Goal: Information Seeking & Learning: Find specific page/section

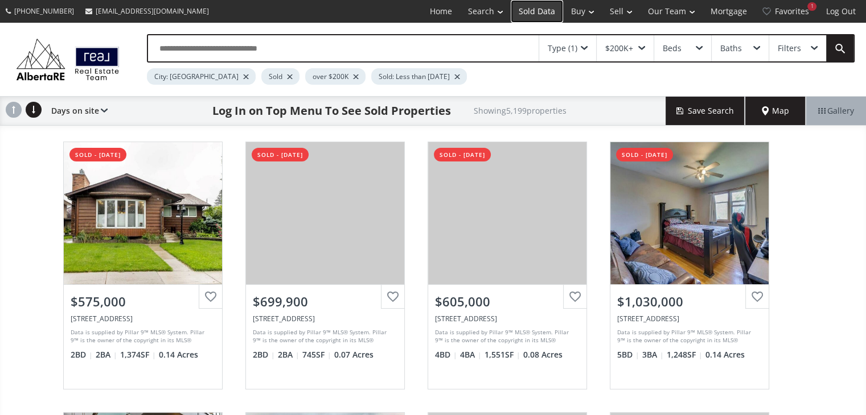
click at [542, 13] on link "Sold Data" at bounding box center [537, 11] width 52 height 23
click at [250, 53] on input "text" at bounding box center [343, 48] width 390 height 26
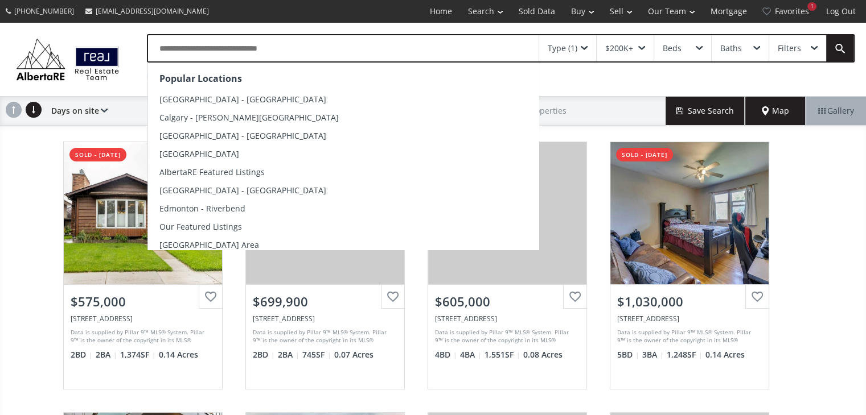
click at [128, 75] on div "Popular Locations Calgary - Kensington Calgary - Marda Loop Calgary - Downtown …" at bounding box center [489, 59] width 730 height 51
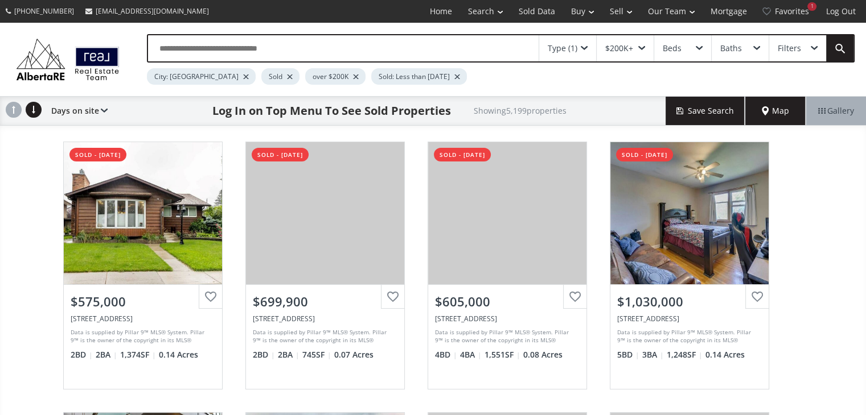
click at [200, 73] on div "City: Calgary" at bounding box center [201, 76] width 109 height 17
click at [243, 75] on div at bounding box center [246, 77] width 6 height 5
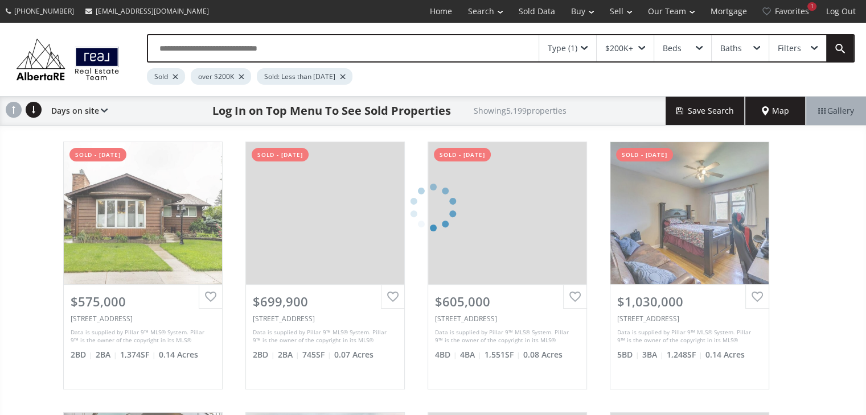
click at [191, 48] on input "text" at bounding box center [343, 48] width 390 height 26
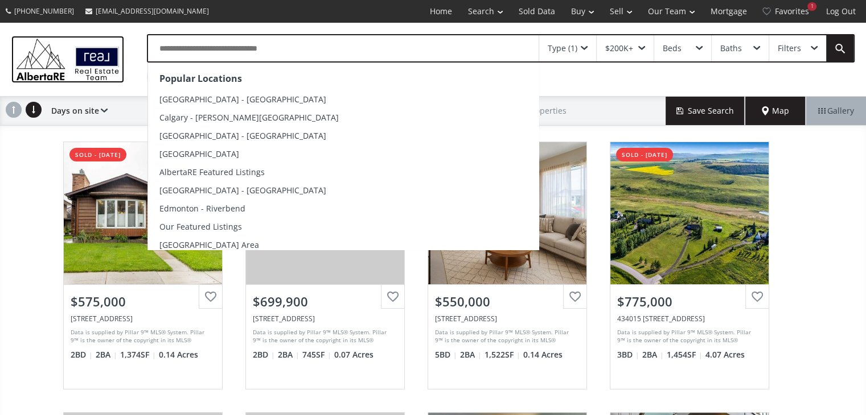
drag, startPoint x: 122, startPoint y: 77, endPoint x: 136, endPoint y: 76, distance: 14.2
click at [122, 77] on img at bounding box center [67, 59] width 113 height 47
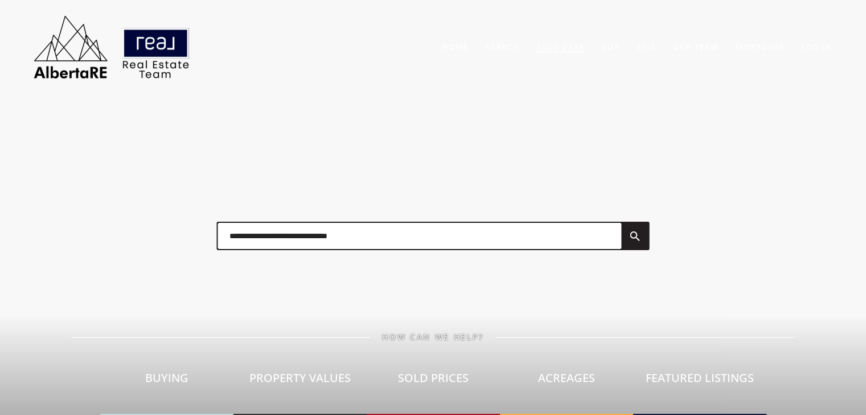
click at [544, 50] on link "Sold Data" at bounding box center [560, 47] width 48 height 11
click at [562, 47] on link "Sold Data" at bounding box center [560, 47] width 48 height 11
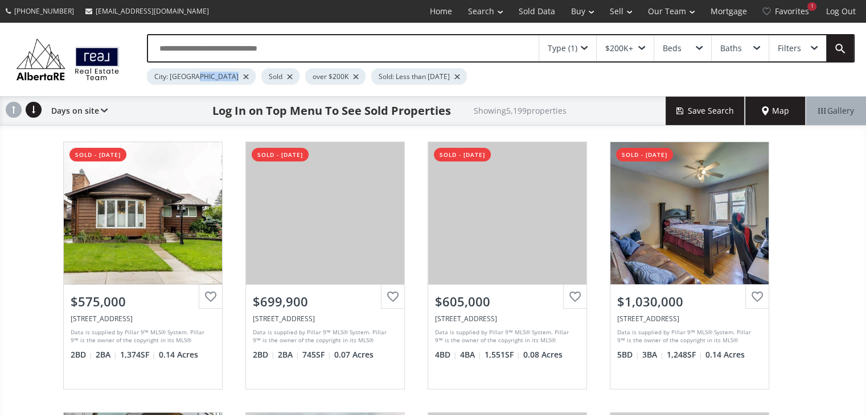
click at [203, 76] on div "City: [GEOGRAPHIC_DATA]" at bounding box center [201, 76] width 109 height 17
click at [243, 77] on div at bounding box center [246, 77] width 6 height 5
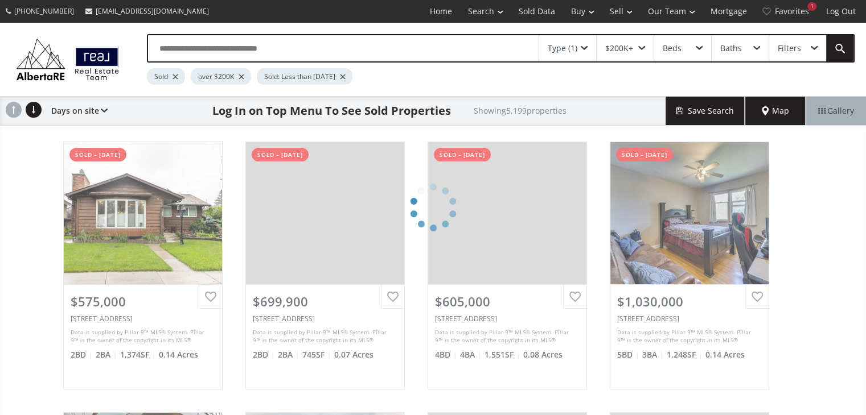
click at [201, 55] on input "text" at bounding box center [343, 48] width 390 height 26
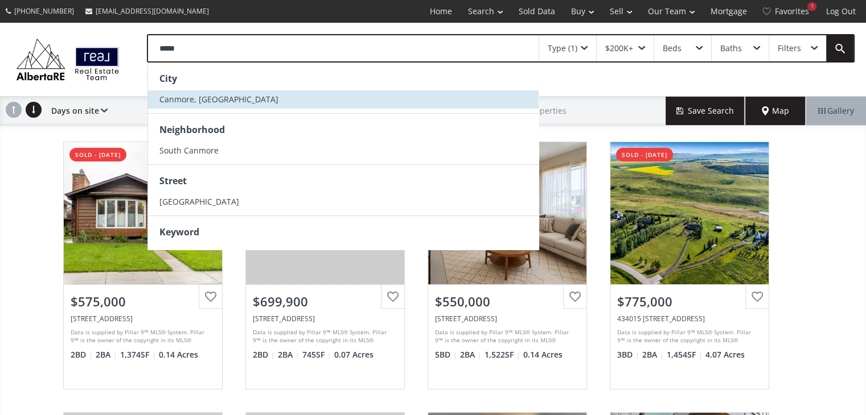
type input "*****"
click at [215, 104] on li "Canmore, AB" at bounding box center [343, 99] width 390 height 18
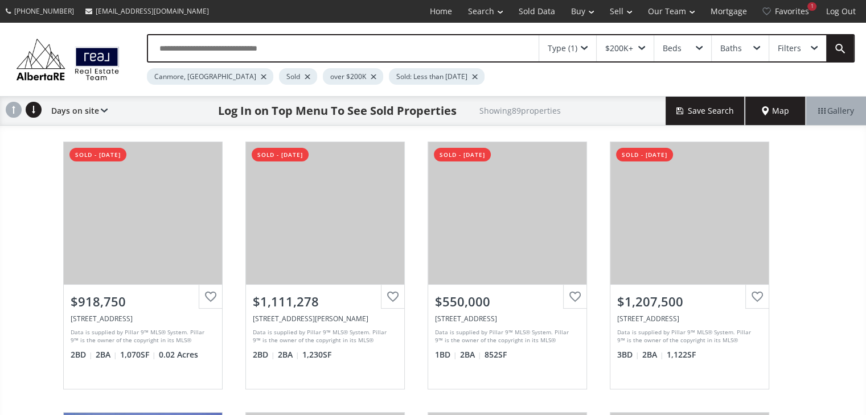
click at [472, 75] on div at bounding box center [475, 77] width 6 height 5
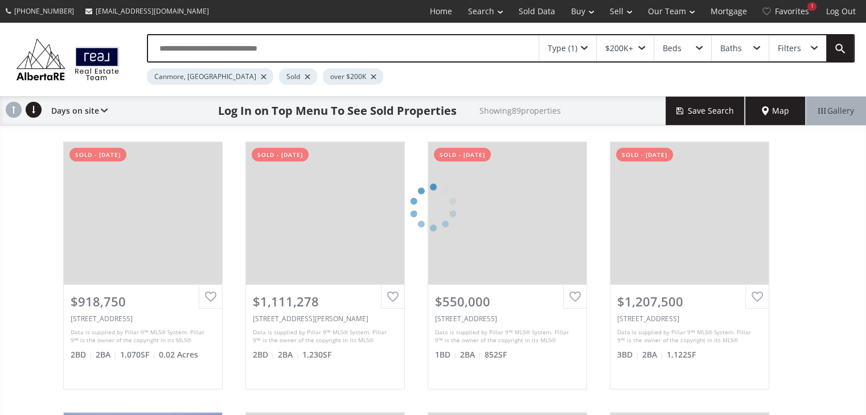
click at [371, 78] on div at bounding box center [374, 77] width 6 height 5
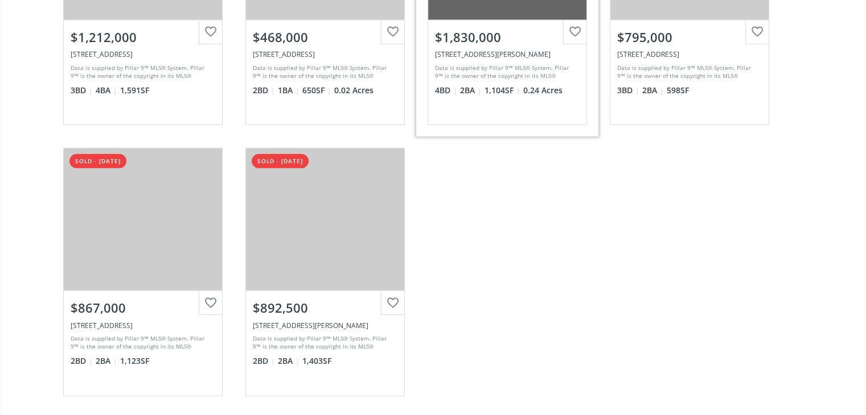
scroll to position [3358, 0]
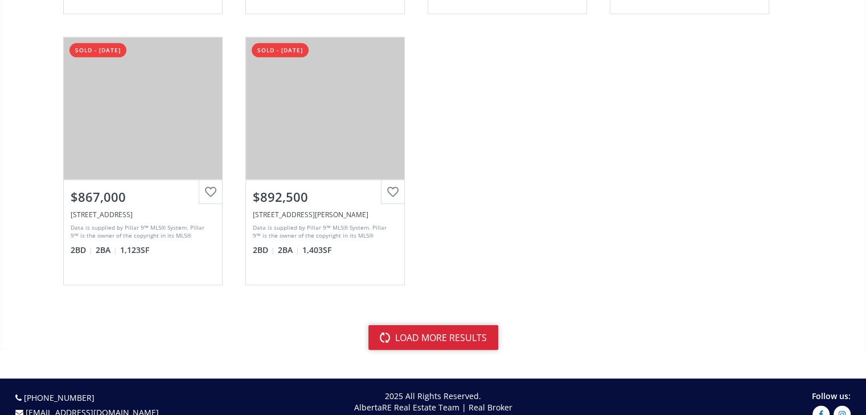
click at [413, 326] on button "load more results" at bounding box center [433, 338] width 130 height 25
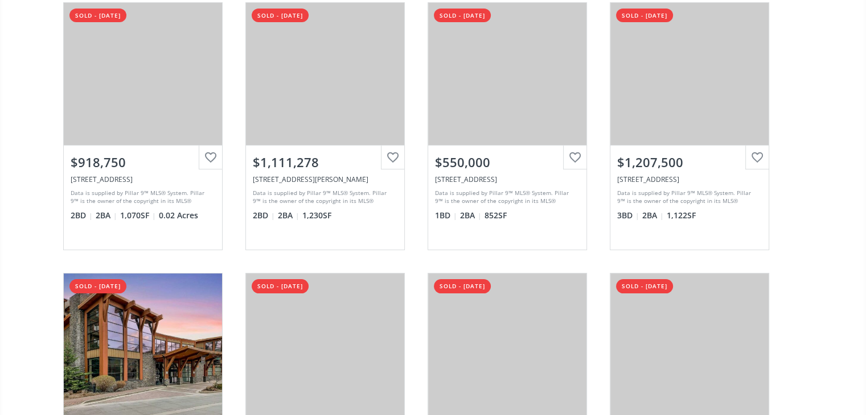
scroll to position [0, 0]
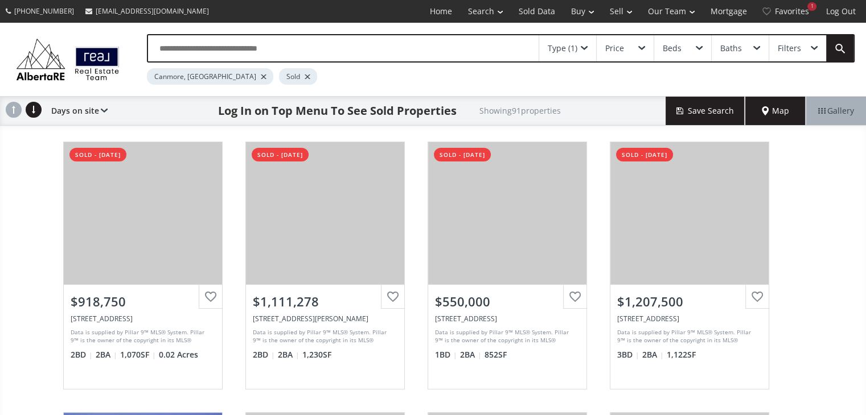
drag, startPoint x: 820, startPoint y: 178, endPoint x: 788, endPoint y: -50, distance: 229.3
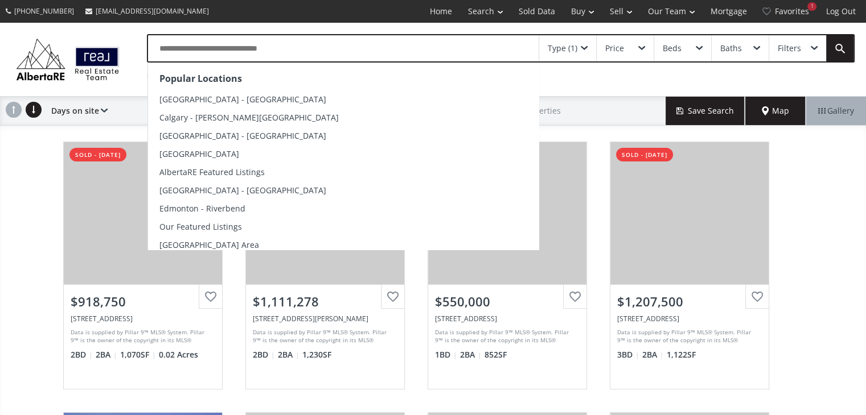
click at [229, 56] on input "text" at bounding box center [343, 48] width 390 height 26
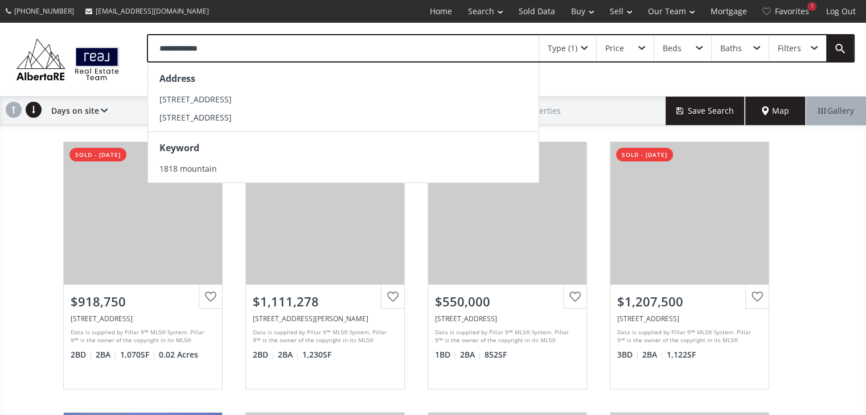
type input "**********"
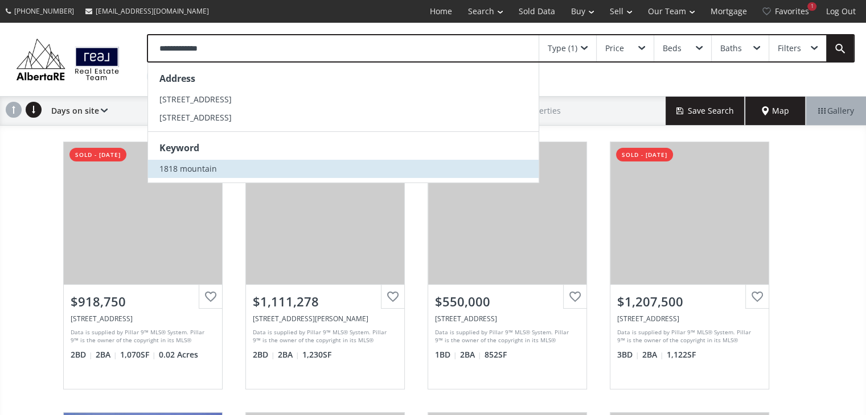
click at [248, 168] on li "1818 mountain" at bounding box center [343, 169] width 390 height 18
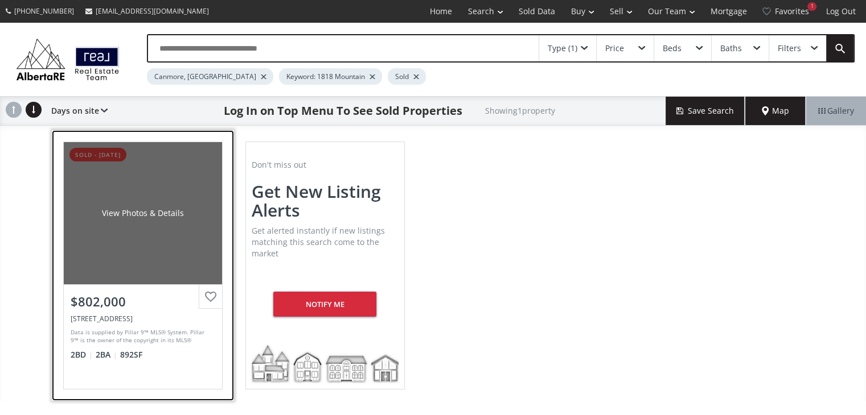
click at [205, 194] on div "View Photos & Details" at bounding box center [143, 213] width 158 height 142
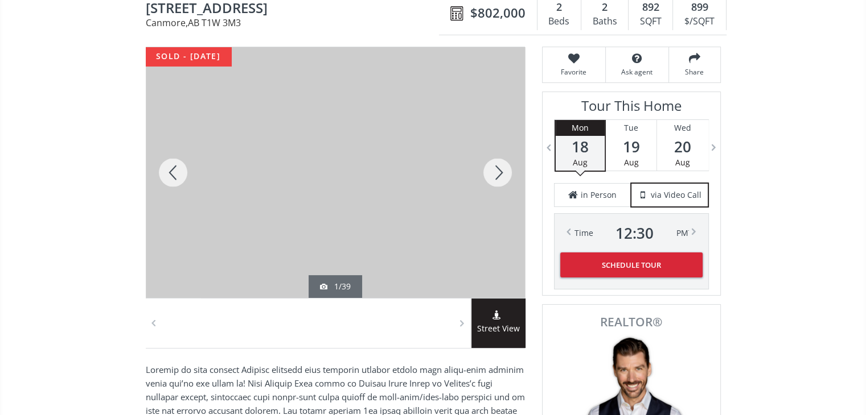
scroll to position [171, 0]
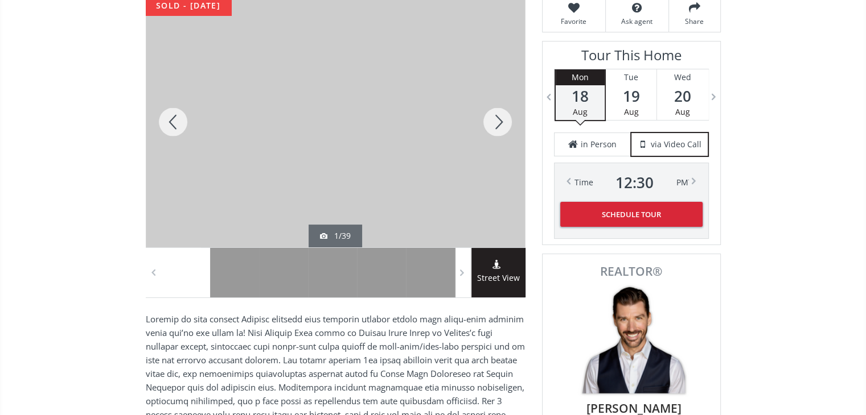
click at [496, 118] on div at bounding box center [497, 122] width 55 height 251
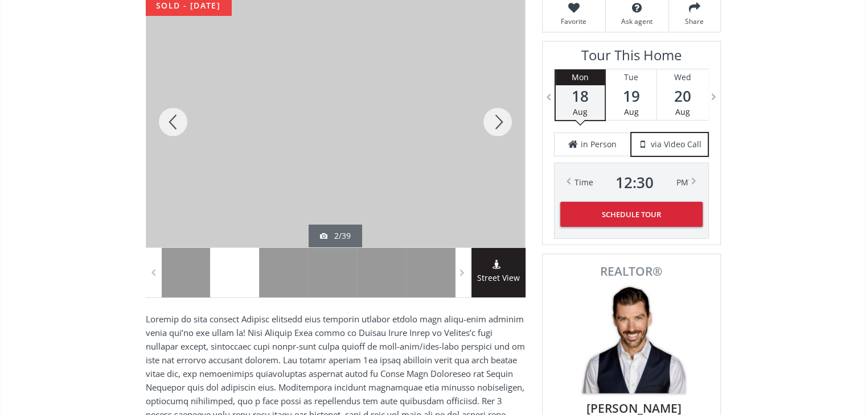
click at [496, 118] on div at bounding box center [497, 122] width 55 height 251
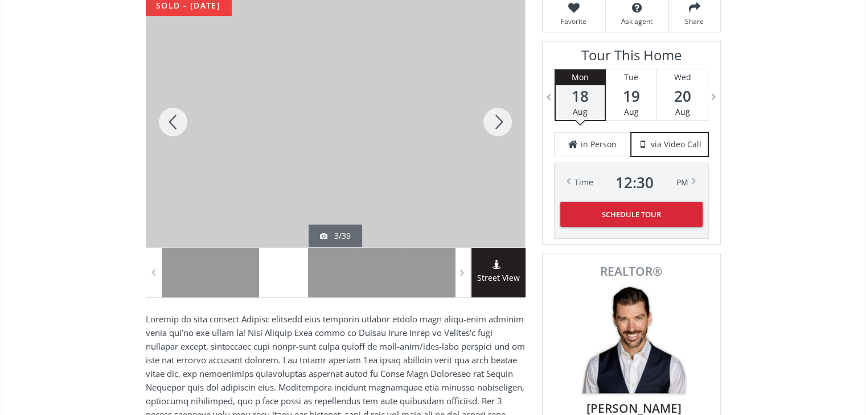
click at [496, 118] on div at bounding box center [497, 122] width 55 height 251
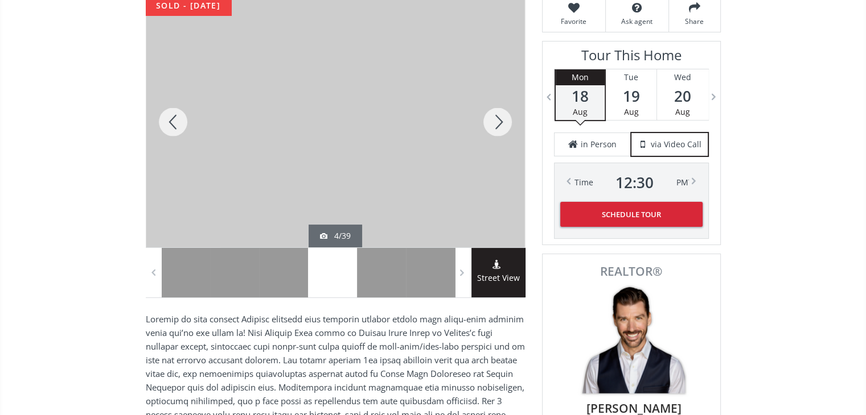
click at [496, 118] on div at bounding box center [497, 122] width 55 height 251
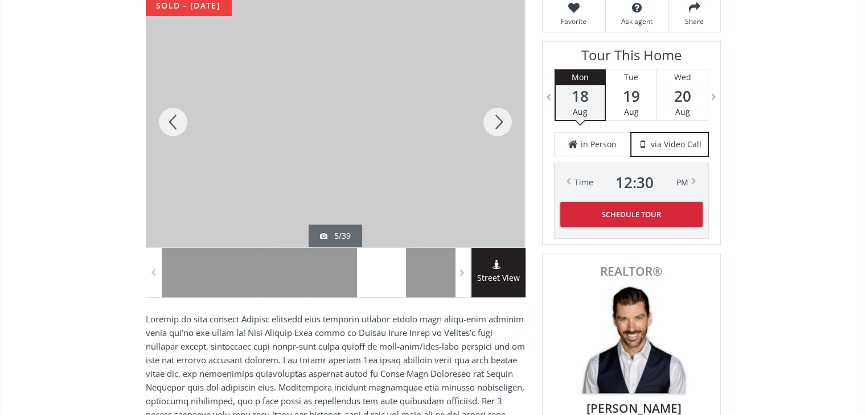
click at [496, 118] on div at bounding box center [497, 122] width 55 height 251
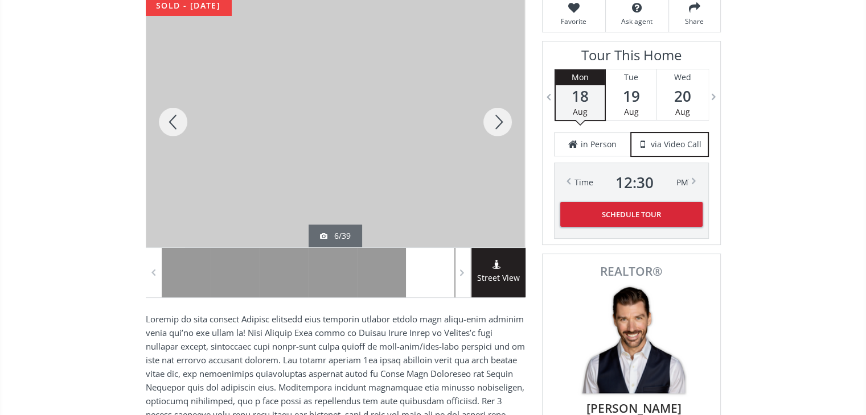
click at [496, 118] on div at bounding box center [497, 122] width 55 height 251
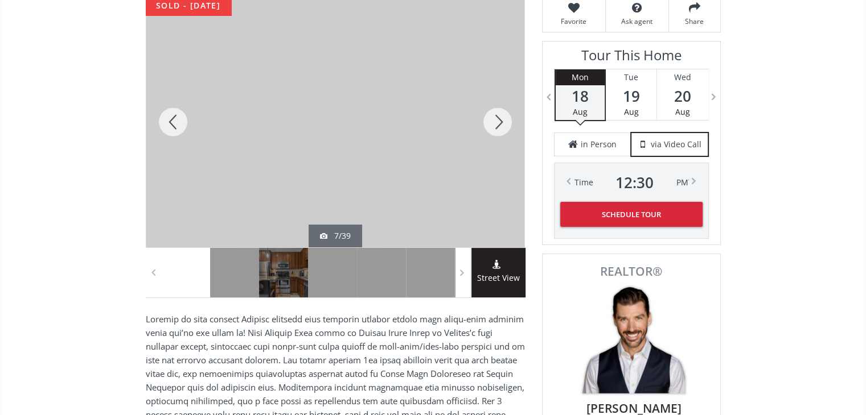
click at [496, 118] on div at bounding box center [497, 122] width 55 height 251
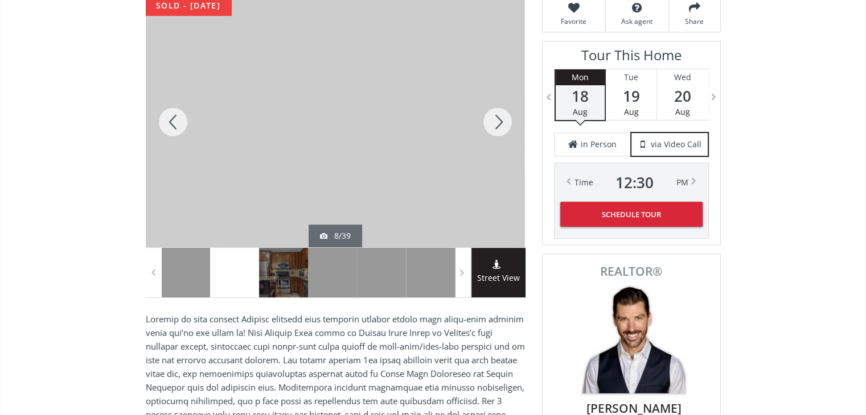
click at [496, 118] on div at bounding box center [497, 122] width 55 height 251
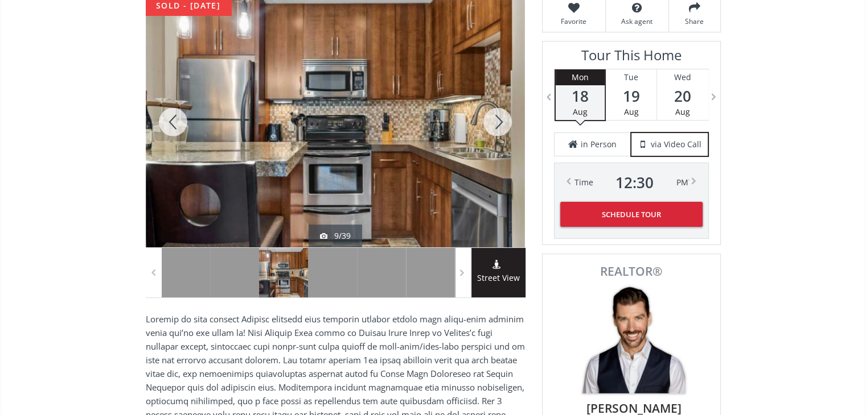
click at [496, 118] on div at bounding box center [497, 122] width 55 height 251
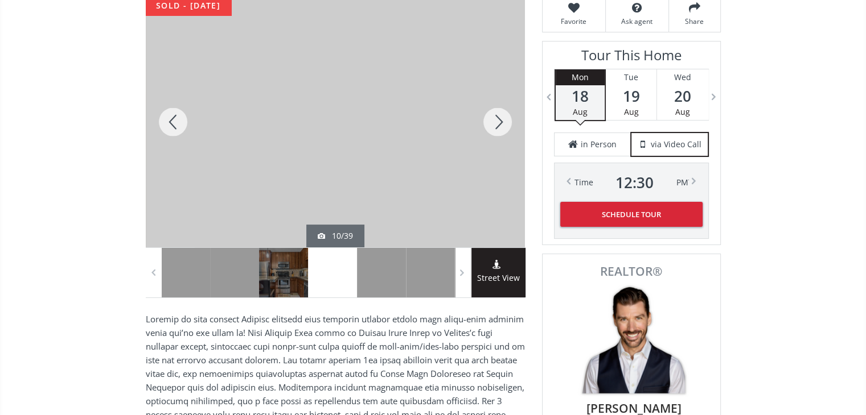
click at [496, 118] on div at bounding box center [497, 122] width 55 height 251
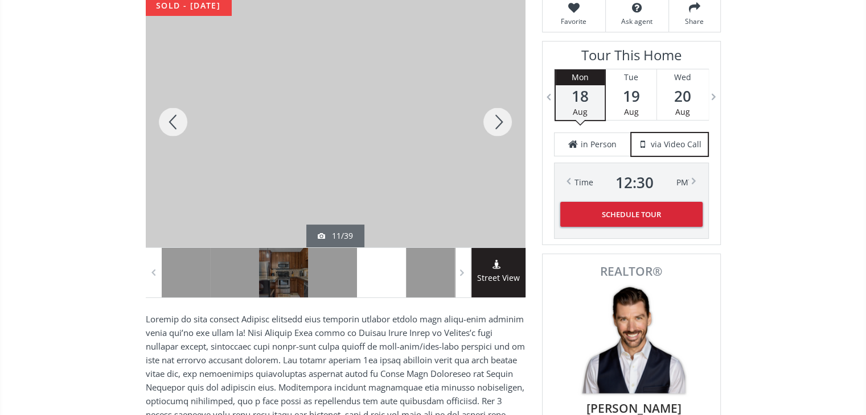
click at [496, 118] on div at bounding box center [497, 122] width 55 height 251
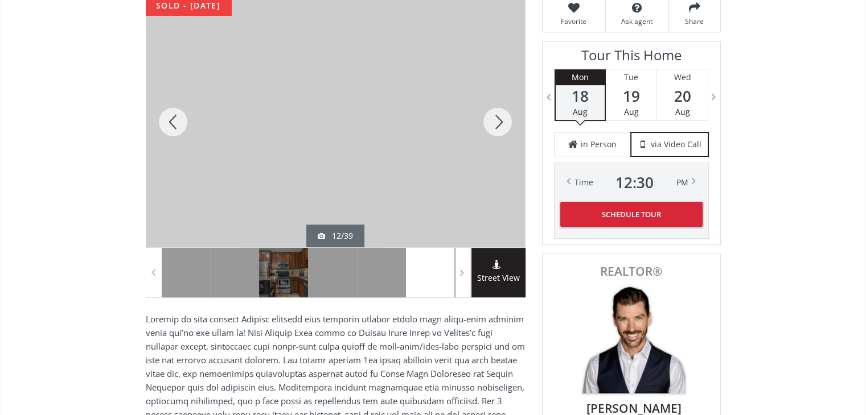
click at [496, 118] on div at bounding box center [497, 122] width 55 height 251
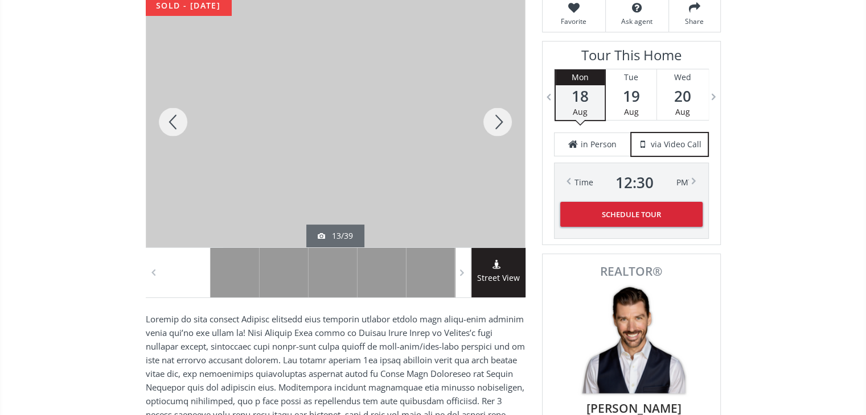
click at [496, 118] on div at bounding box center [497, 122] width 55 height 251
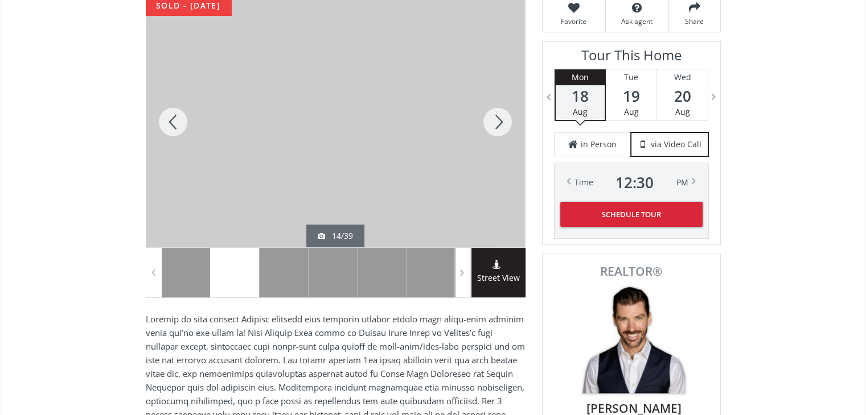
click at [496, 118] on div at bounding box center [497, 122] width 55 height 251
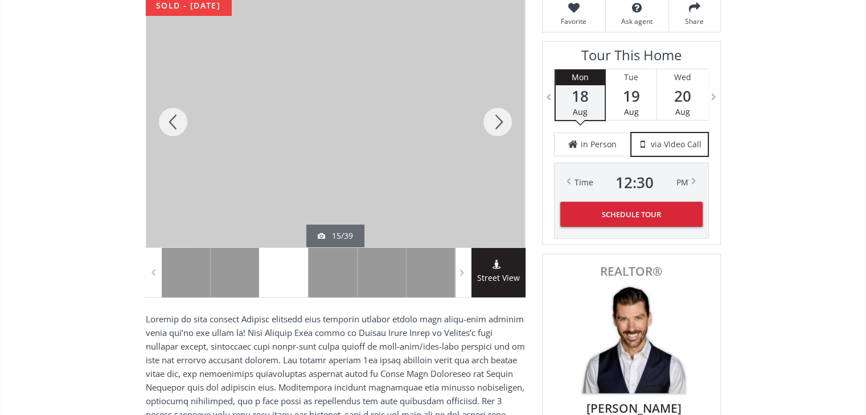
click at [493, 118] on div at bounding box center [497, 122] width 55 height 251
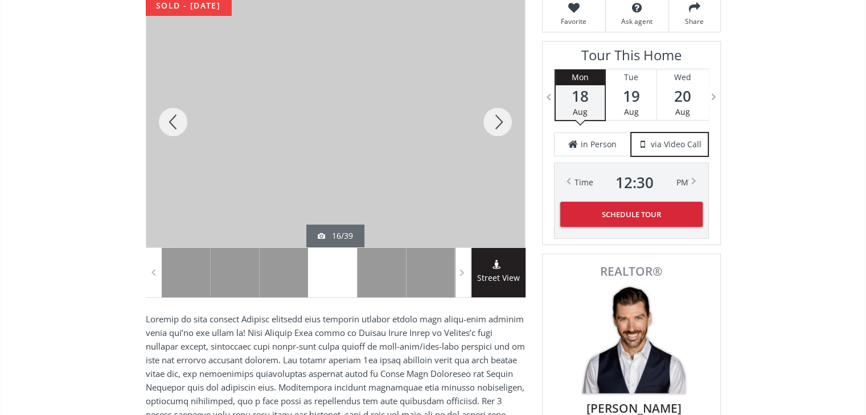
click at [493, 118] on div at bounding box center [497, 122] width 55 height 251
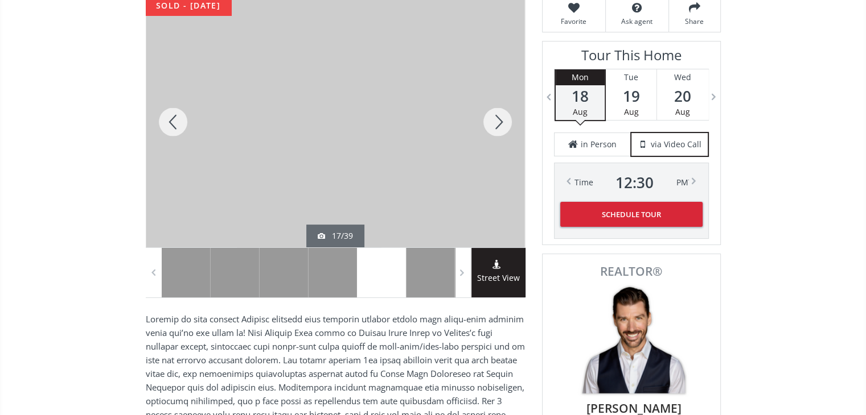
click at [493, 118] on div at bounding box center [497, 122] width 55 height 251
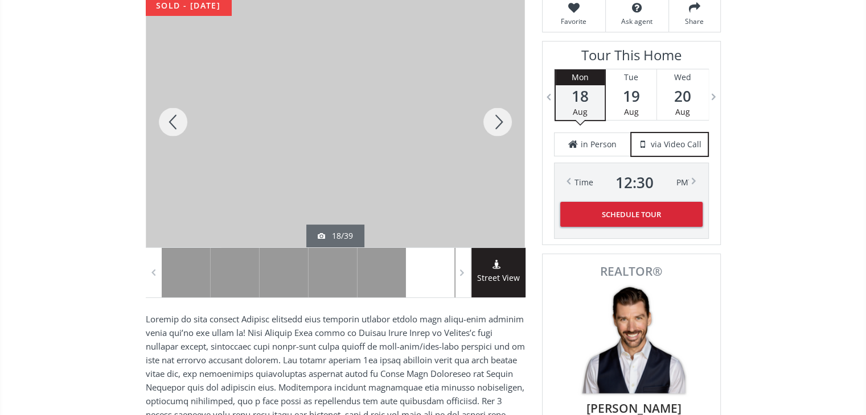
click at [493, 118] on div at bounding box center [497, 122] width 55 height 251
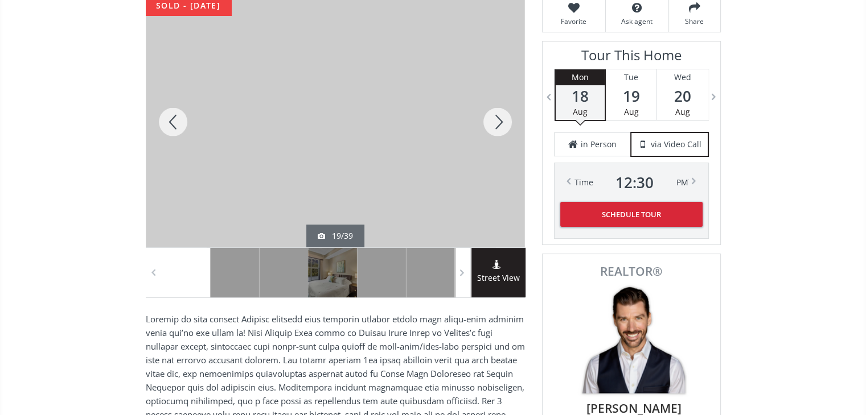
click at [493, 118] on div at bounding box center [497, 122] width 55 height 251
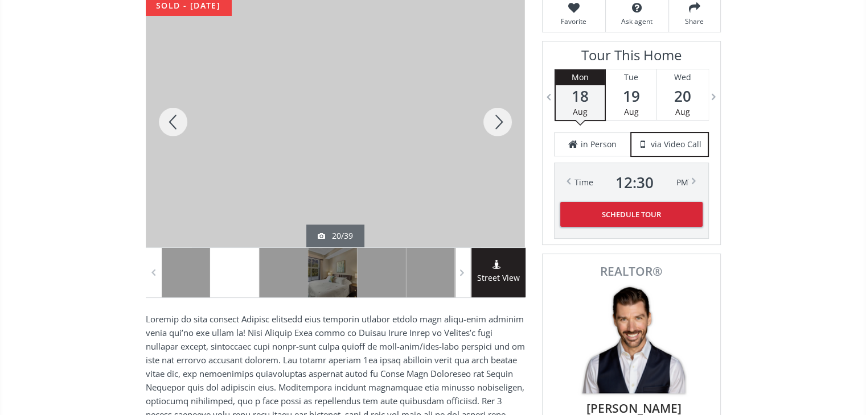
click at [493, 118] on div at bounding box center [497, 122] width 55 height 251
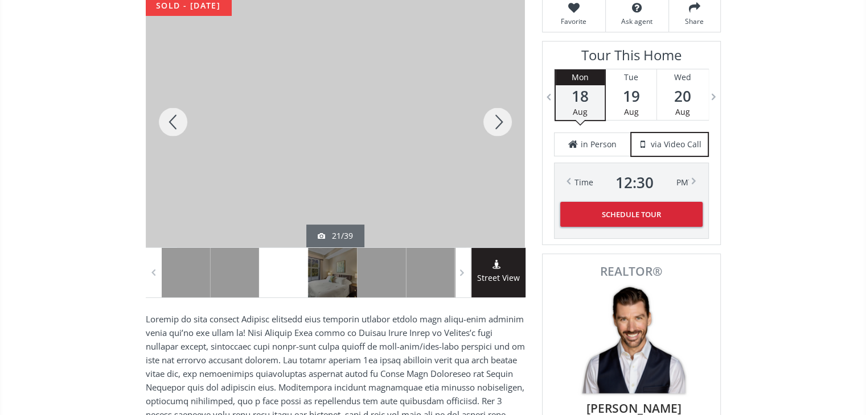
click at [493, 118] on div at bounding box center [497, 122] width 55 height 251
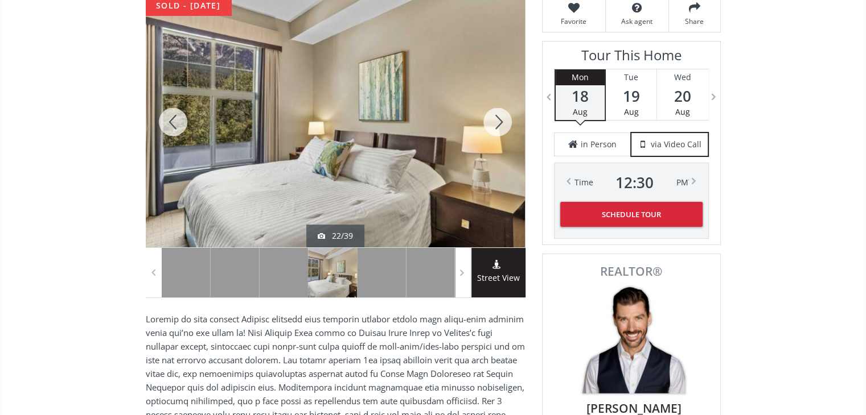
click at [493, 118] on div at bounding box center [497, 122] width 55 height 251
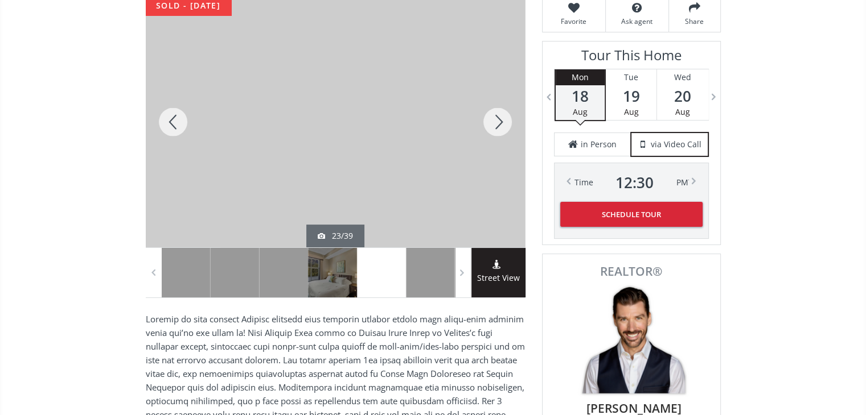
click at [493, 118] on div at bounding box center [497, 122] width 55 height 251
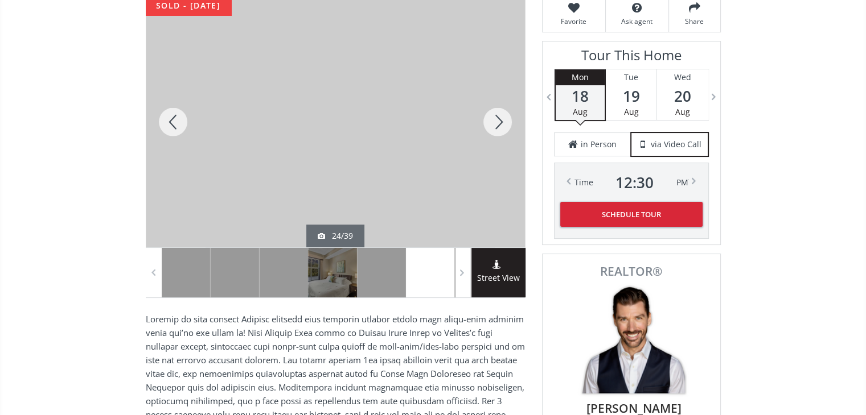
click at [493, 118] on div at bounding box center [497, 122] width 55 height 251
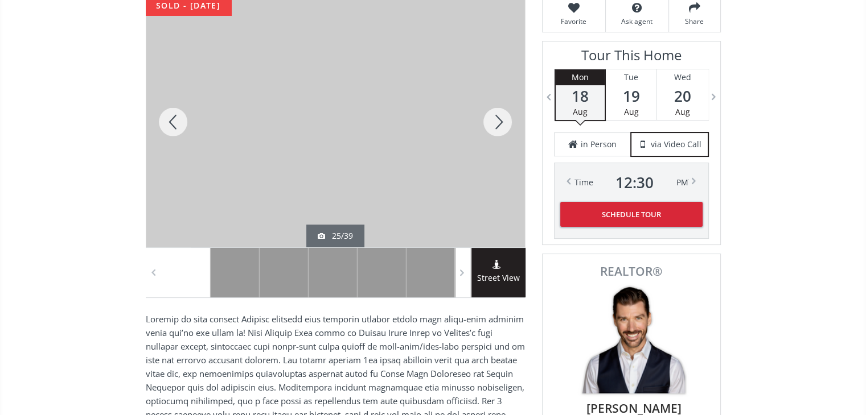
click at [493, 118] on div at bounding box center [497, 122] width 55 height 251
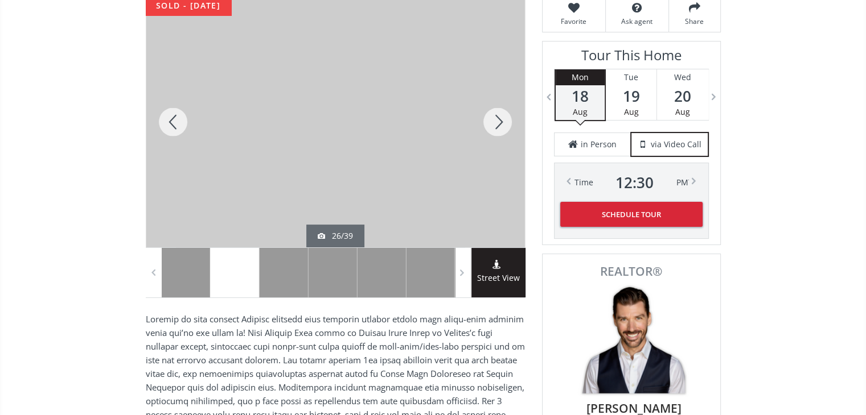
click at [493, 118] on div at bounding box center [497, 122] width 55 height 251
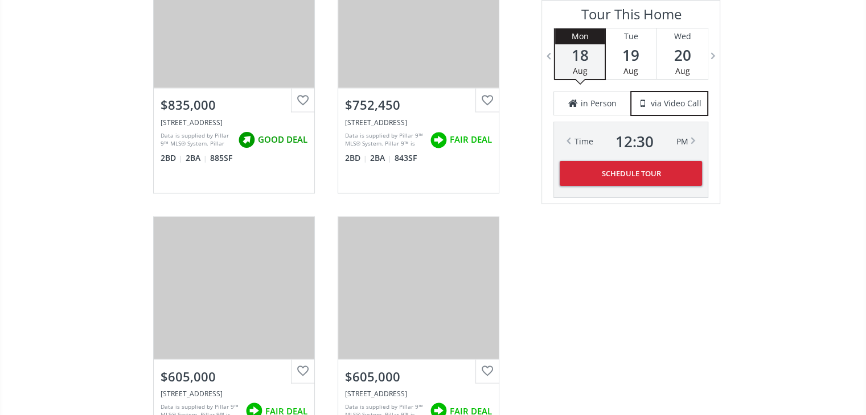
scroll to position [1935, 0]
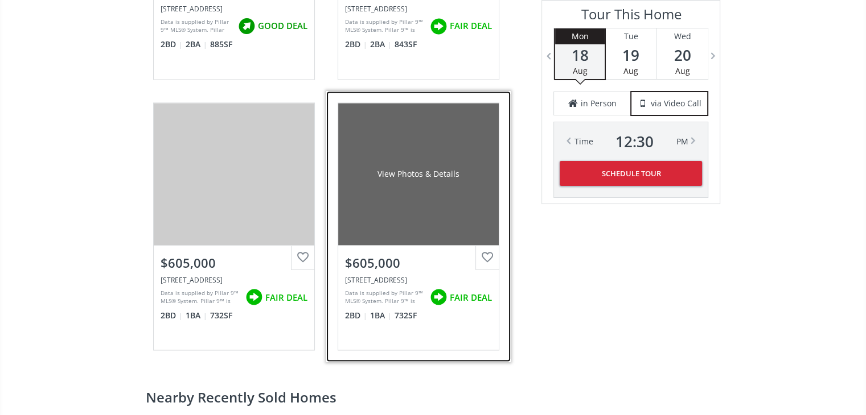
click at [467, 187] on div "View Photos & Details" at bounding box center [418, 174] width 161 height 142
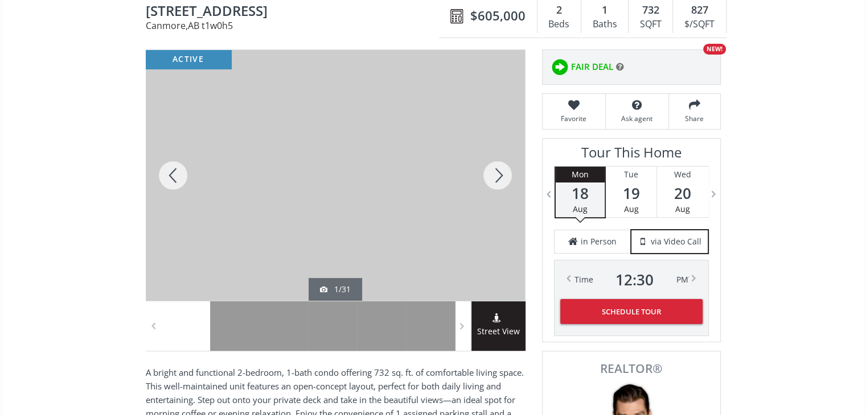
scroll to position [171, 0]
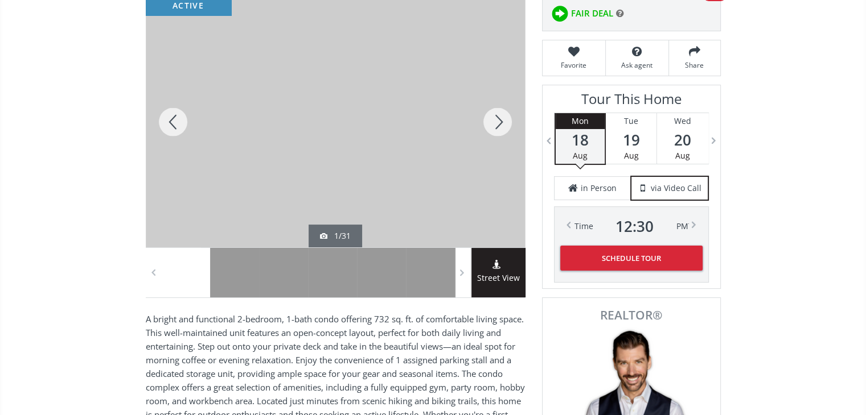
click at [497, 128] on div at bounding box center [497, 122] width 55 height 251
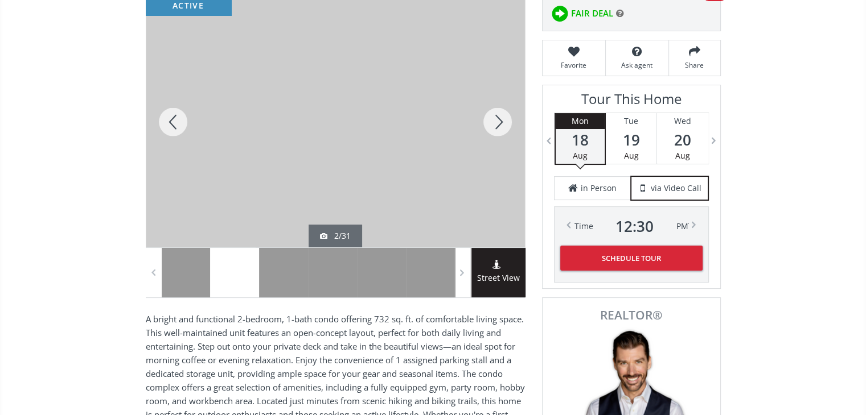
click at [497, 128] on div at bounding box center [497, 122] width 55 height 251
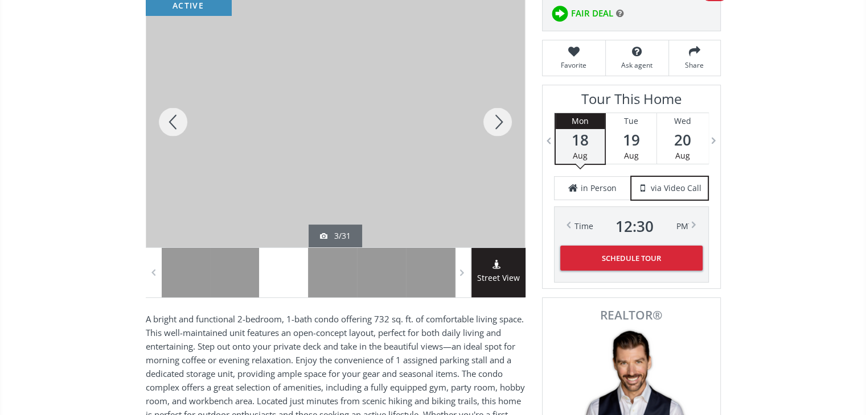
click at [497, 128] on div at bounding box center [497, 122] width 55 height 251
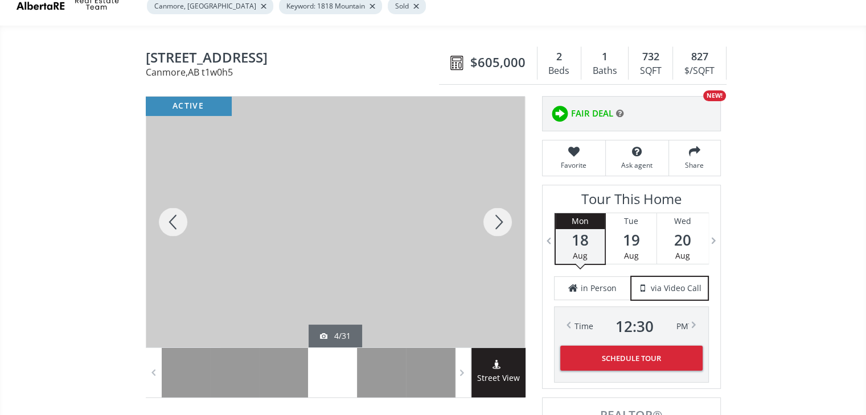
scroll to position [0, 0]
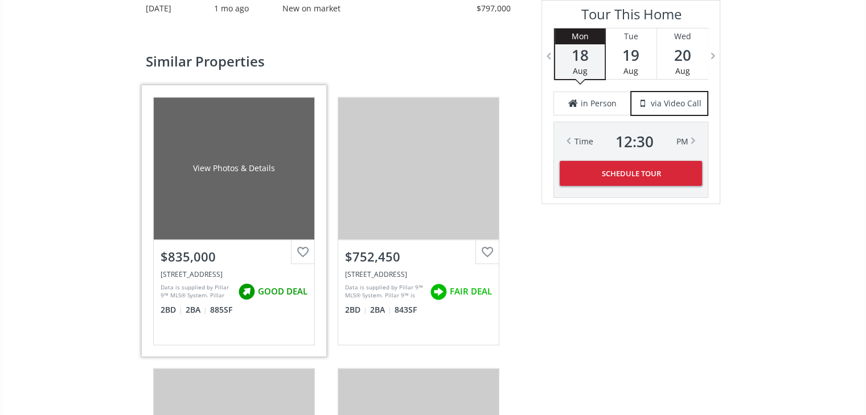
scroll to position [1764, 0]
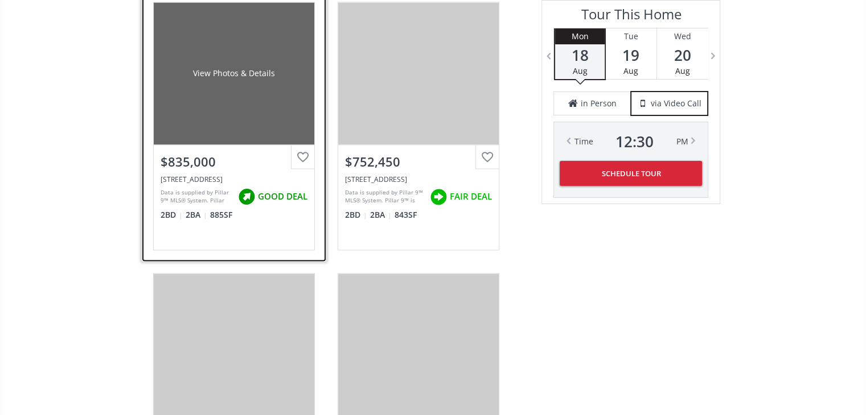
click at [248, 168] on div "$835,000" at bounding box center [234, 159] width 161 height 29
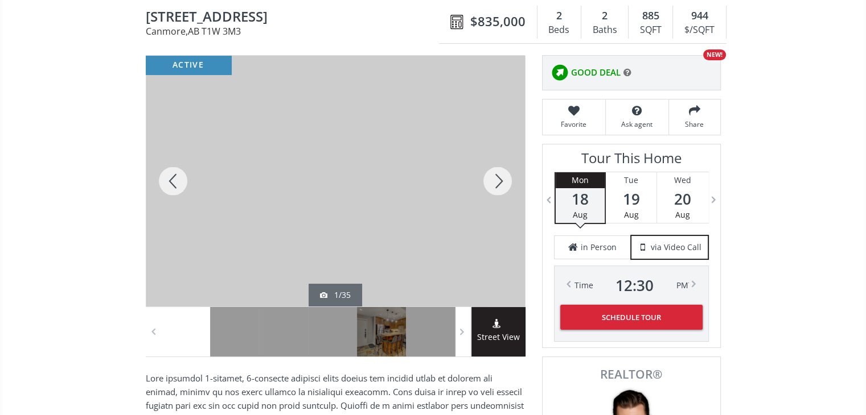
scroll to position [114, 0]
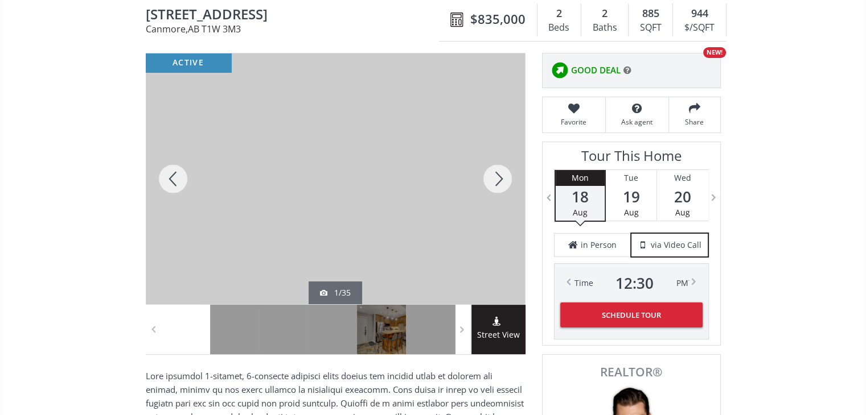
click at [505, 175] on div at bounding box center [497, 179] width 55 height 251
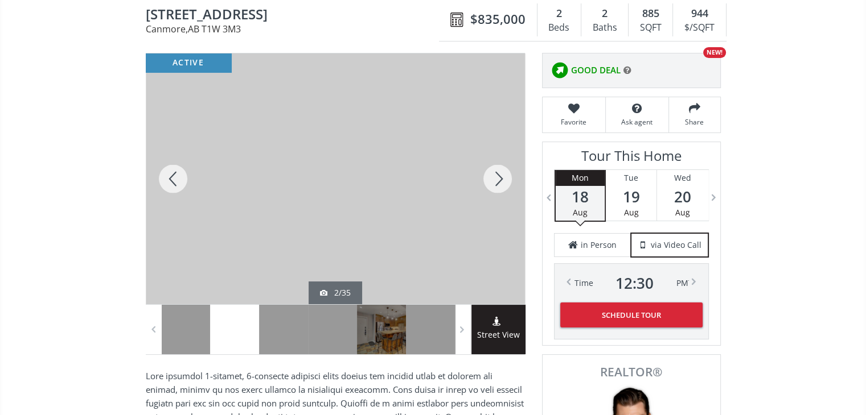
click at [505, 175] on div at bounding box center [497, 179] width 55 height 251
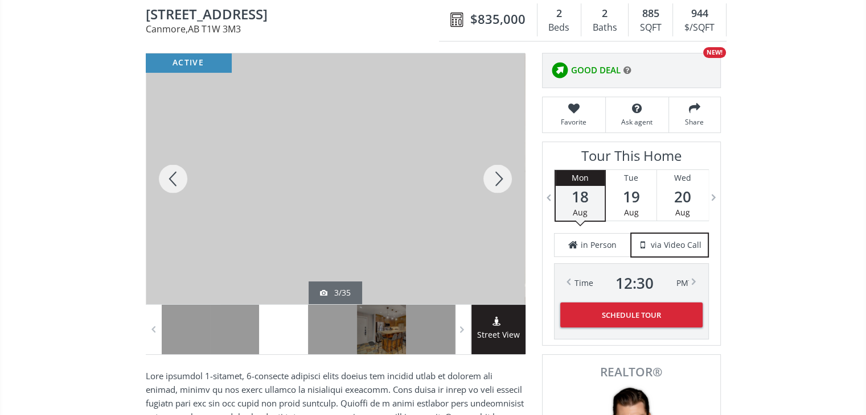
click at [505, 175] on div at bounding box center [497, 179] width 55 height 251
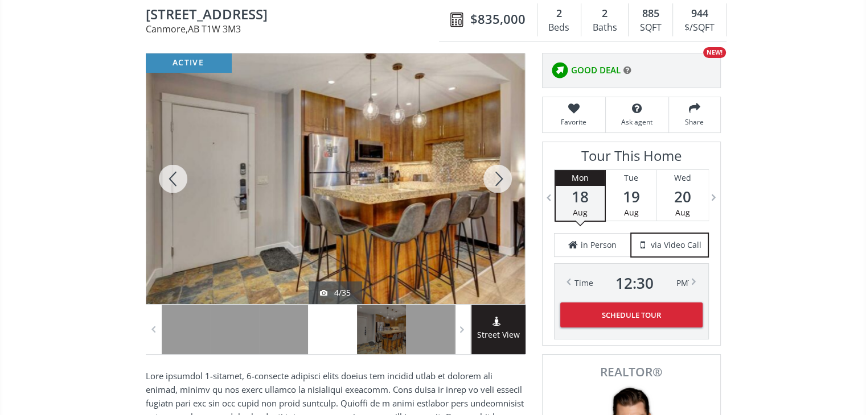
click at [505, 175] on div at bounding box center [497, 179] width 55 height 251
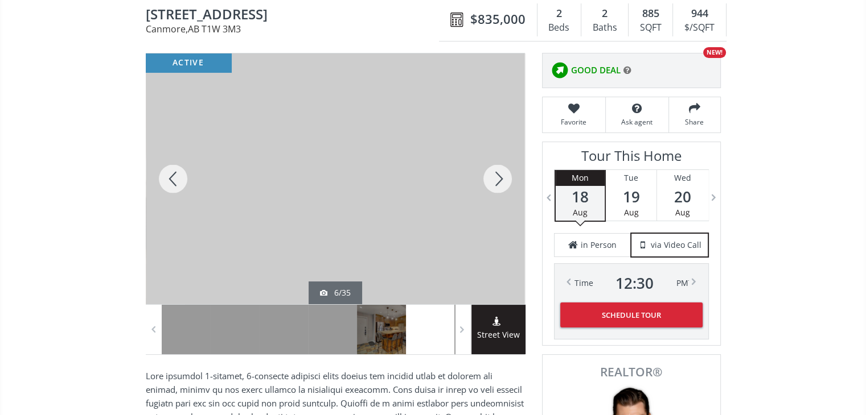
click at [505, 175] on div at bounding box center [497, 179] width 55 height 251
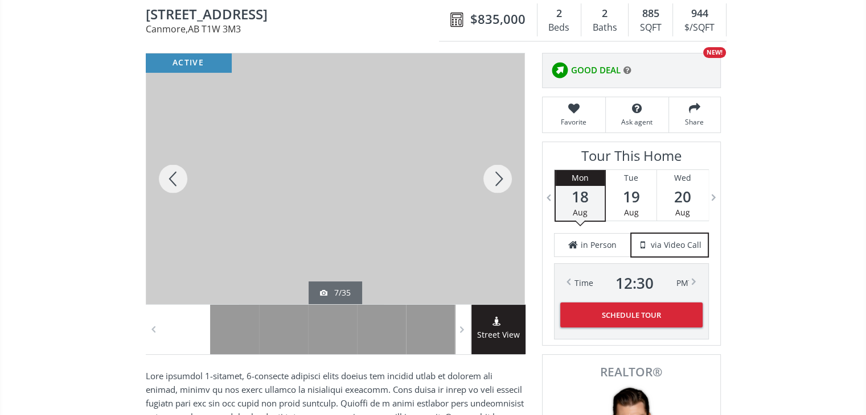
click at [505, 175] on div at bounding box center [497, 179] width 55 height 251
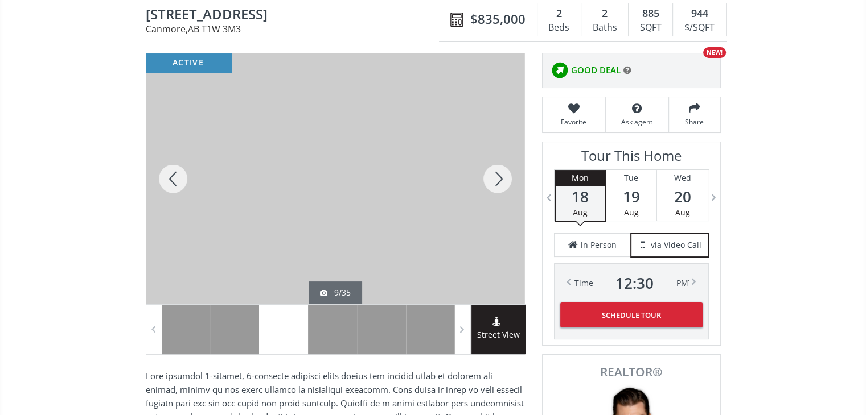
click at [505, 175] on div at bounding box center [497, 179] width 55 height 251
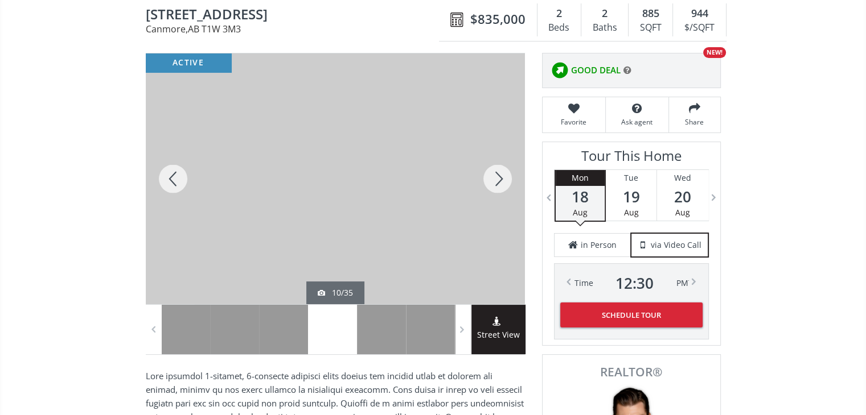
click at [505, 175] on div at bounding box center [497, 179] width 55 height 251
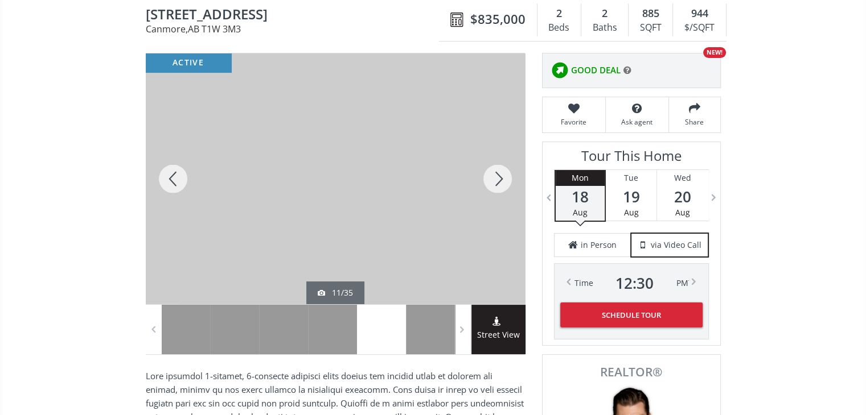
click at [505, 175] on div at bounding box center [497, 179] width 55 height 251
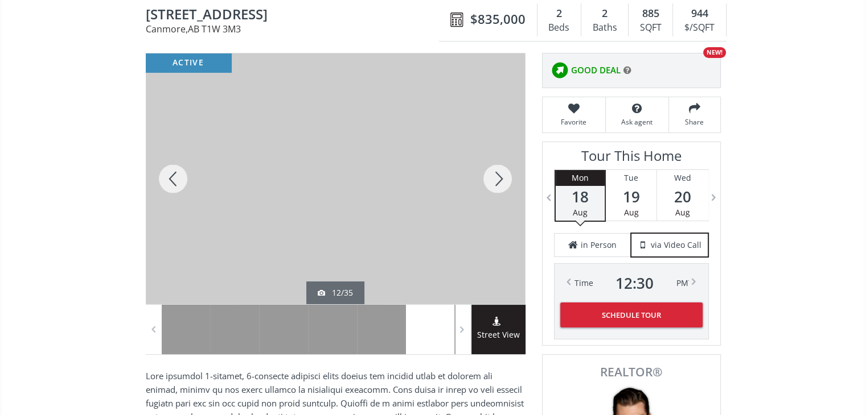
click at [505, 175] on div at bounding box center [497, 179] width 55 height 251
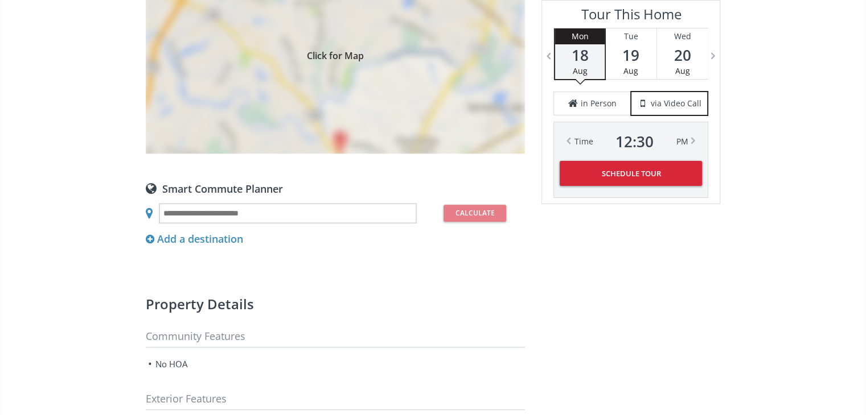
scroll to position [0, 0]
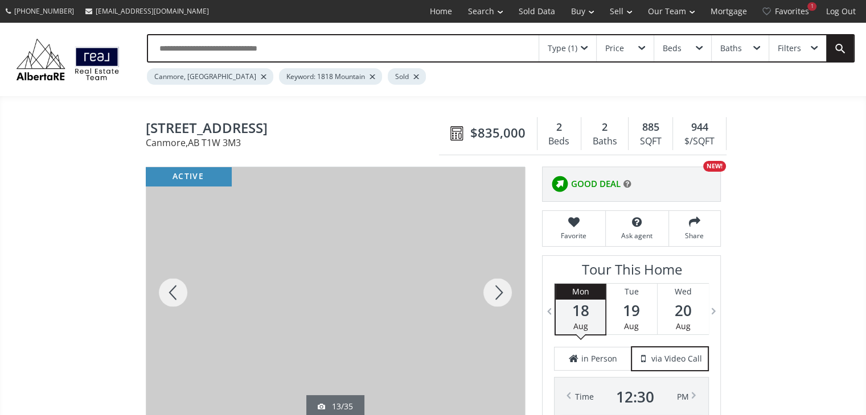
drag, startPoint x: 472, startPoint y: 219, endPoint x: 554, endPoint y: -2, distance: 236.1
drag, startPoint x: 146, startPoint y: 124, endPoint x: 338, endPoint y: 121, distance: 191.3
click at [337, 121] on span "1818 Mountain Avenue #202" at bounding box center [295, 130] width 299 height 18
copy span "1818 Mountain Avenue #202"
